Goal: Answer question/provide support

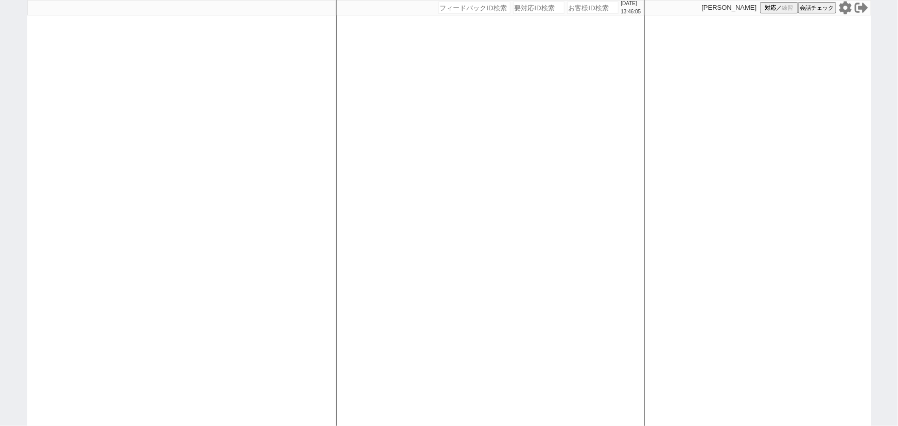
click at [581, 8] on input "number" at bounding box center [592, 8] width 51 height 12
paste input "608405"
type input "608405"
select select
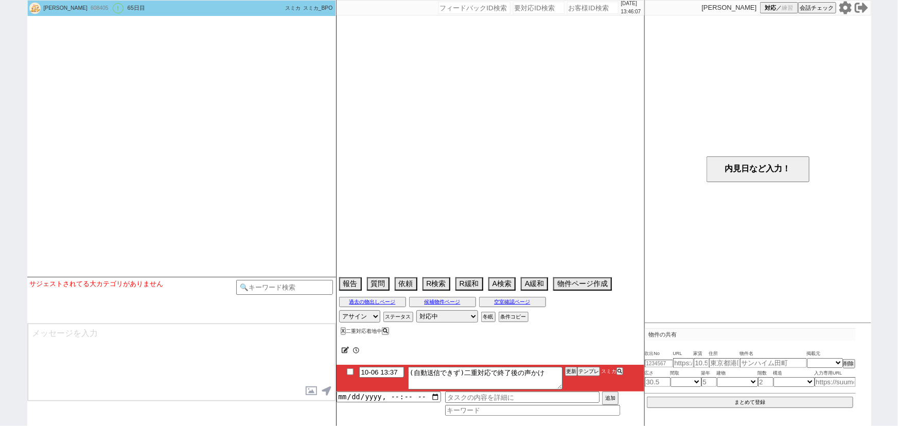
select select "15"
select select "0"
select select "12"
select select "150"
select select "63"
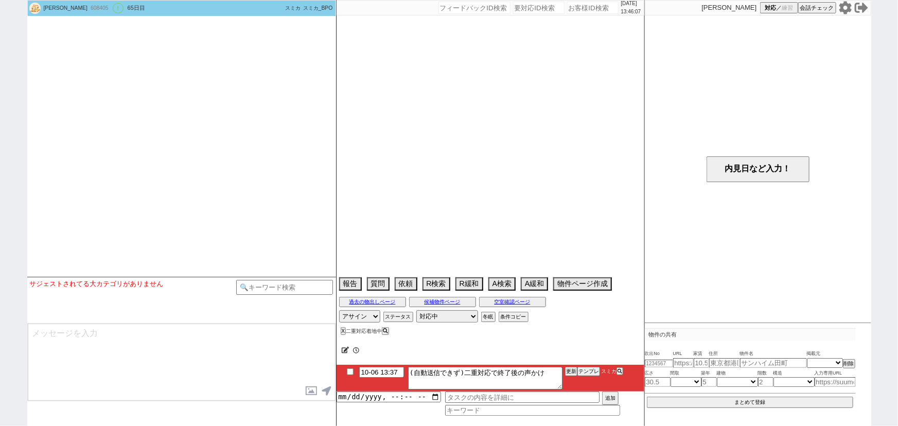
select select "[DATE]"
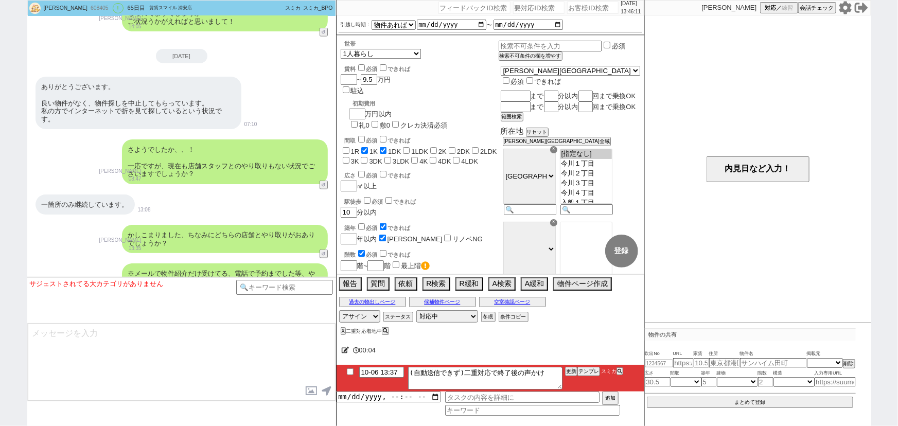
scroll to position [2435, 0]
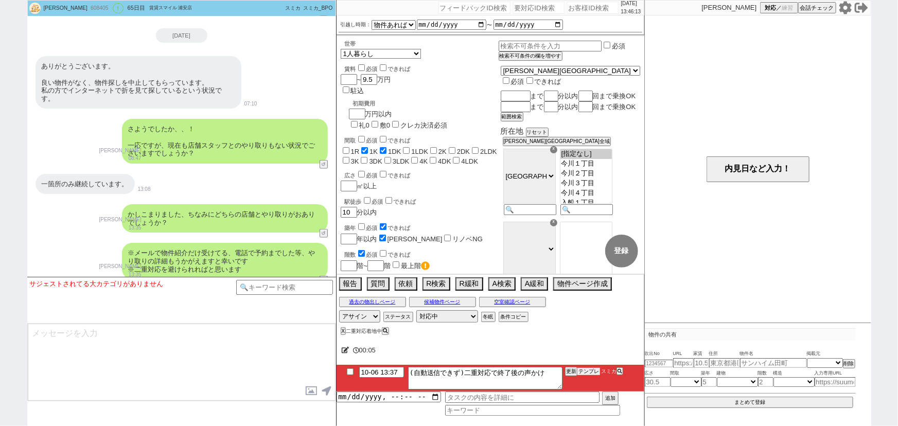
click at [588, 373] on button "テンプレ" at bounding box center [588, 371] width 23 height 7
type textarea "@@【@@メッセージは打たず、以下やってください@@】@@@@@2ヶ月返信無かったら既に流入元か別で決まってると思うので追却しません、客の都合で引越しが無くな…"
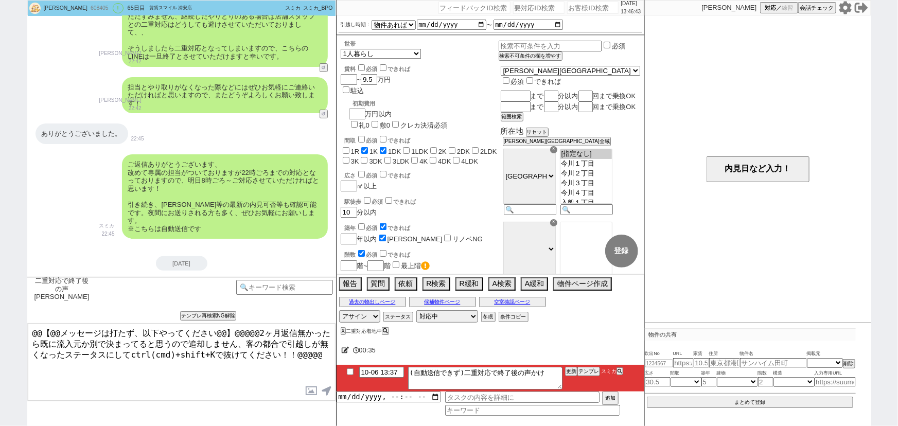
scroll to position [2056, 0]
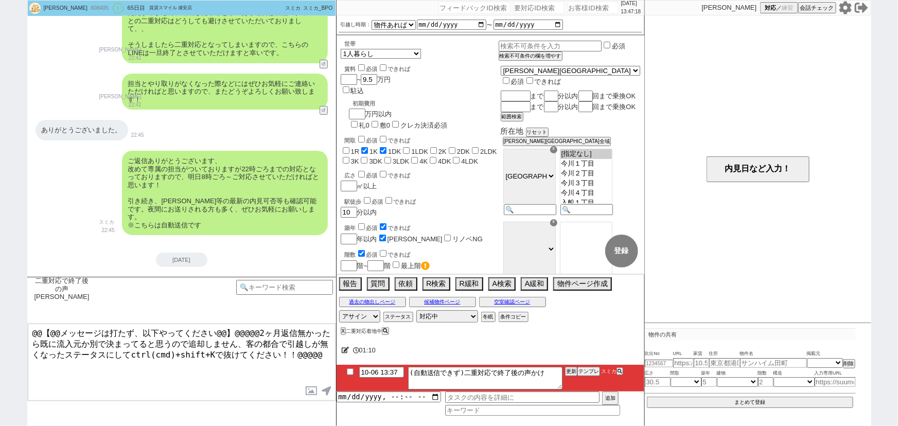
click at [41, 223] on div "ご返信ありがとうございます、 改めて専属の担当がついておりますが22時ごろまでの対応となっておりますので、[DATE]8時ごろ～ご対応させていただければと思い…" at bounding box center [181, 193] width 309 height 95
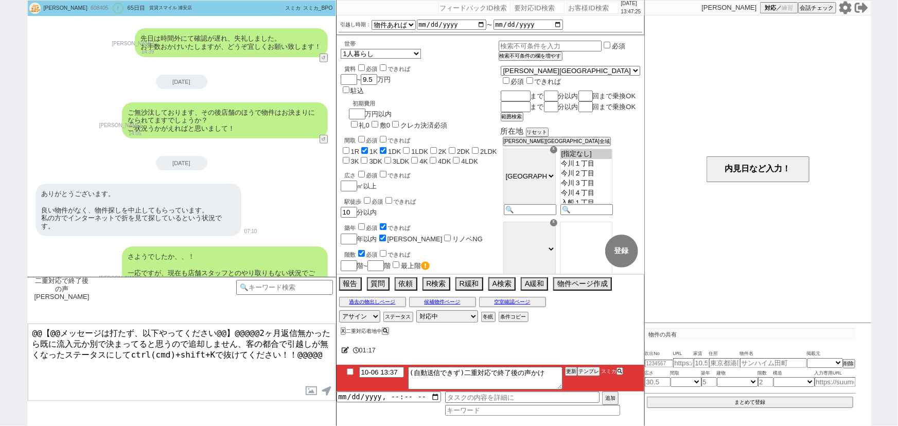
scroll to position [2435, 0]
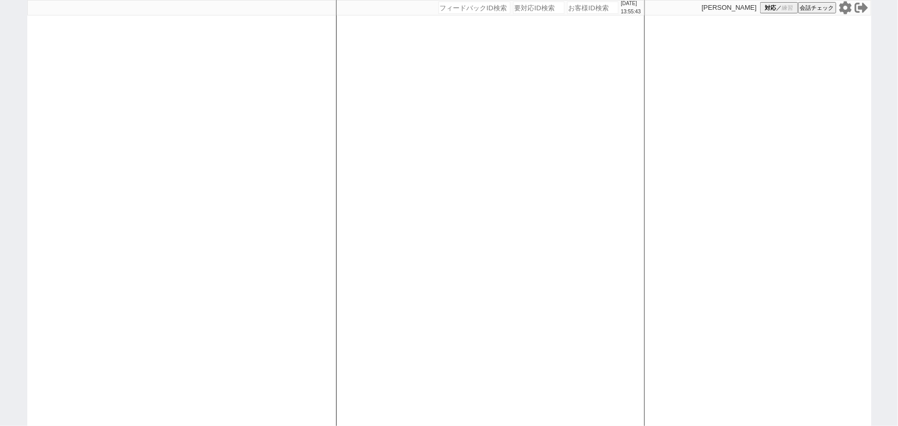
click at [848, 7] on icon at bounding box center [844, 7] width 12 height 13
